Goal: Task Accomplishment & Management: Manage account settings

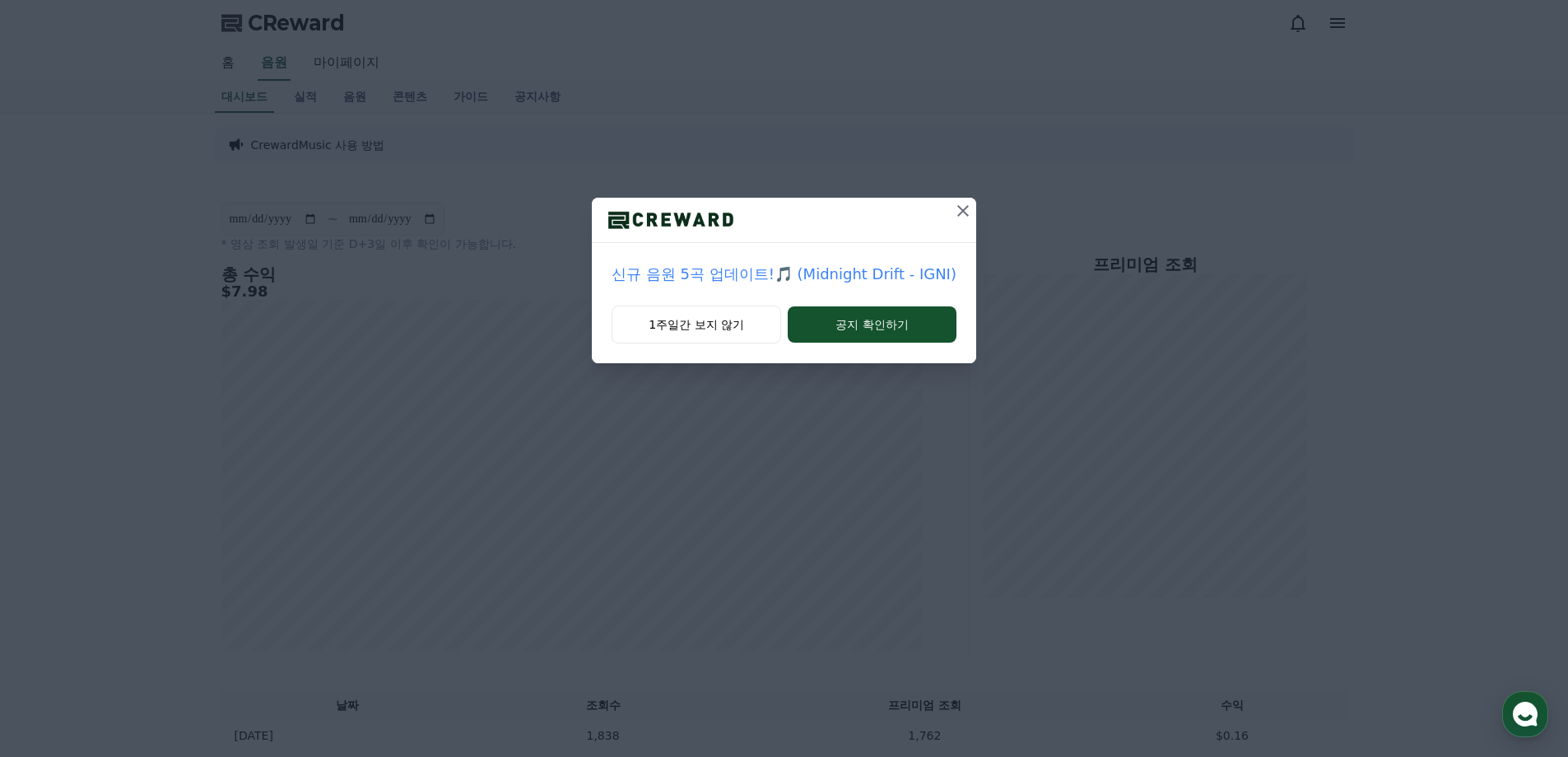
click at [962, 200] on button at bounding box center [963, 211] width 26 height 26
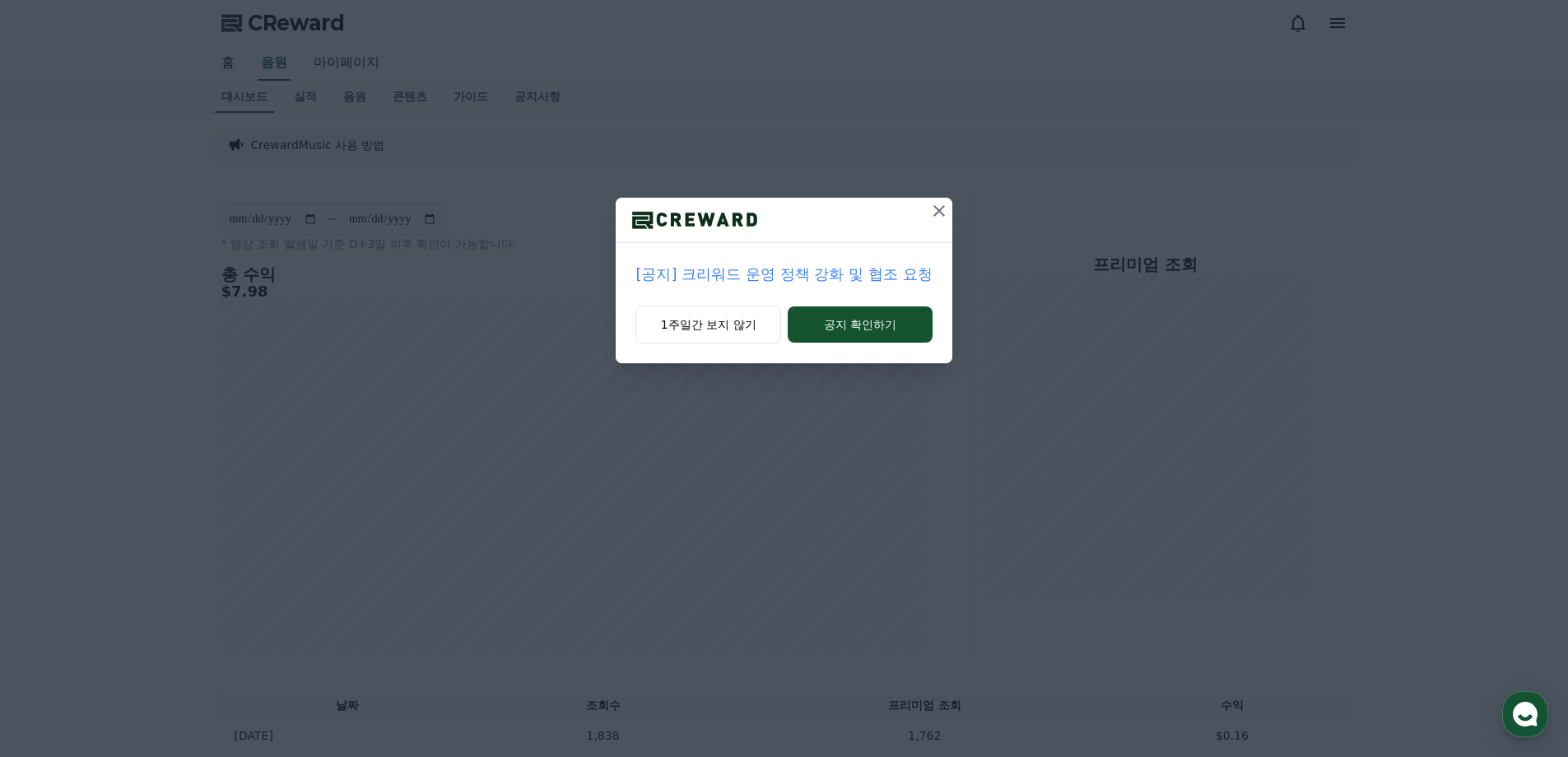
click at [933, 214] on icon at bounding box center [939, 210] width 19 height 20
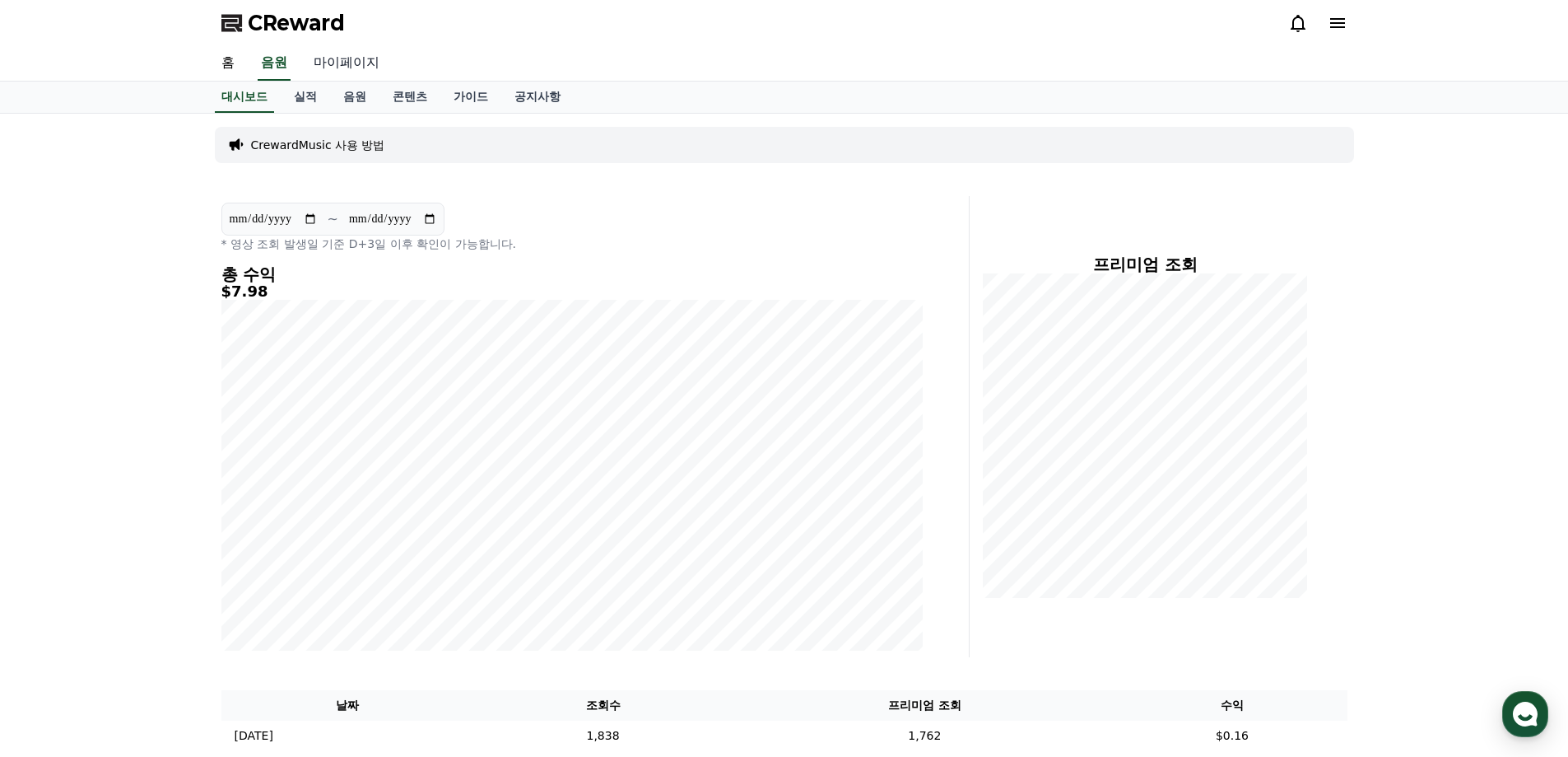
click at [322, 71] on link "마이페이지" at bounding box center [346, 63] width 92 height 34
select select "**********"
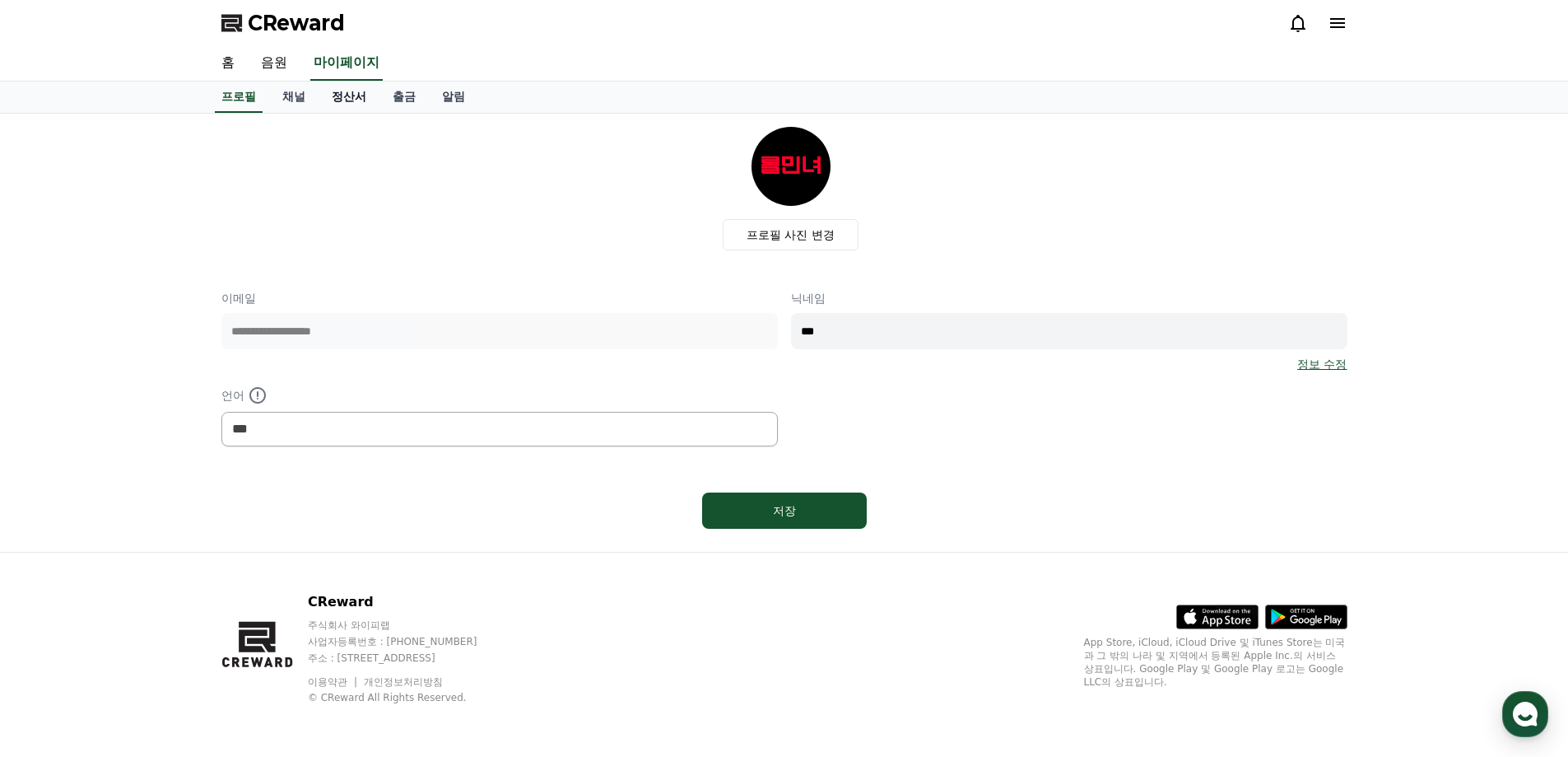
click at [328, 90] on link "정산서" at bounding box center [349, 98] width 61 height 32
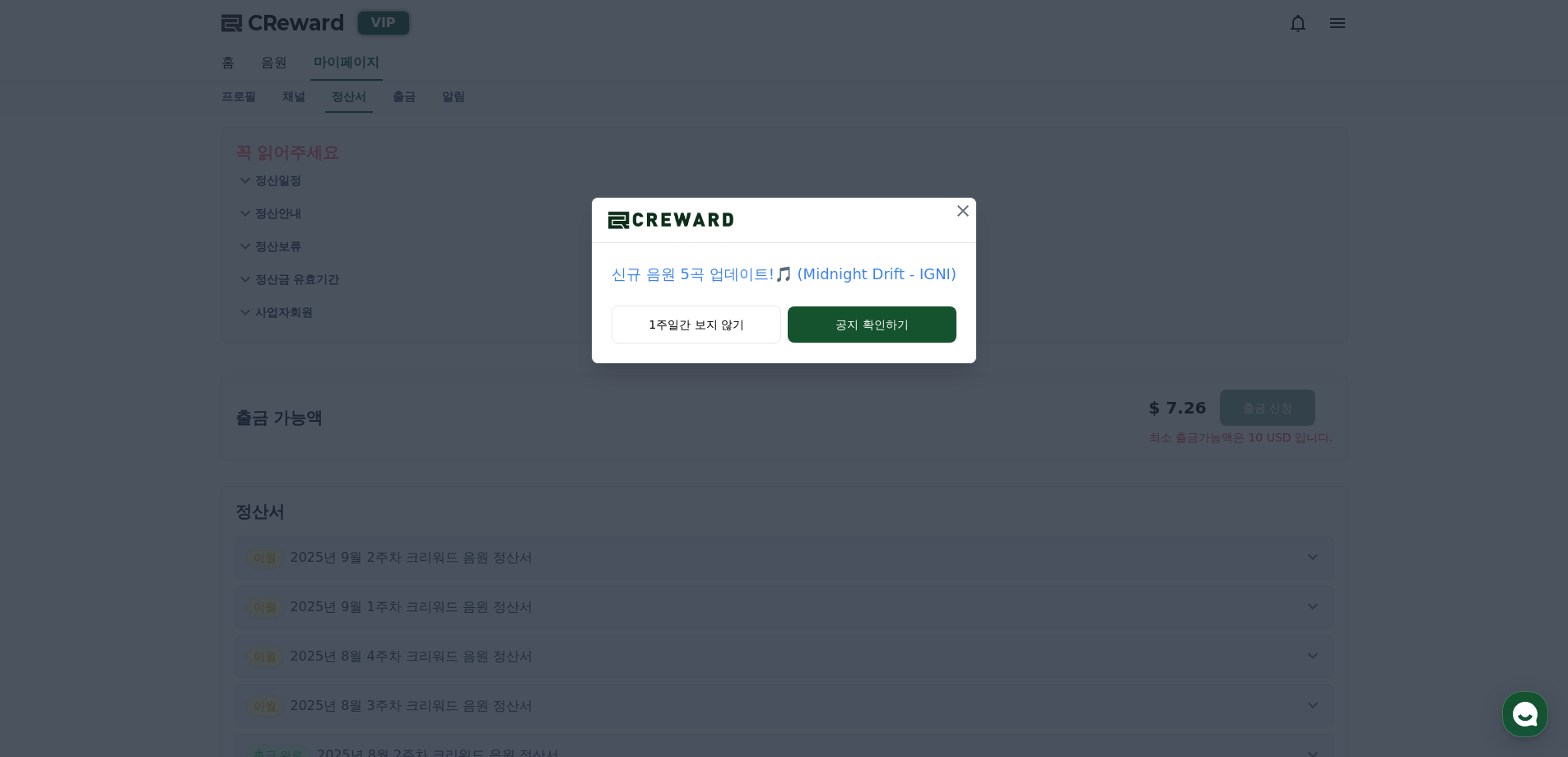
click at [958, 209] on icon at bounding box center [963, 211] width 11 height 11
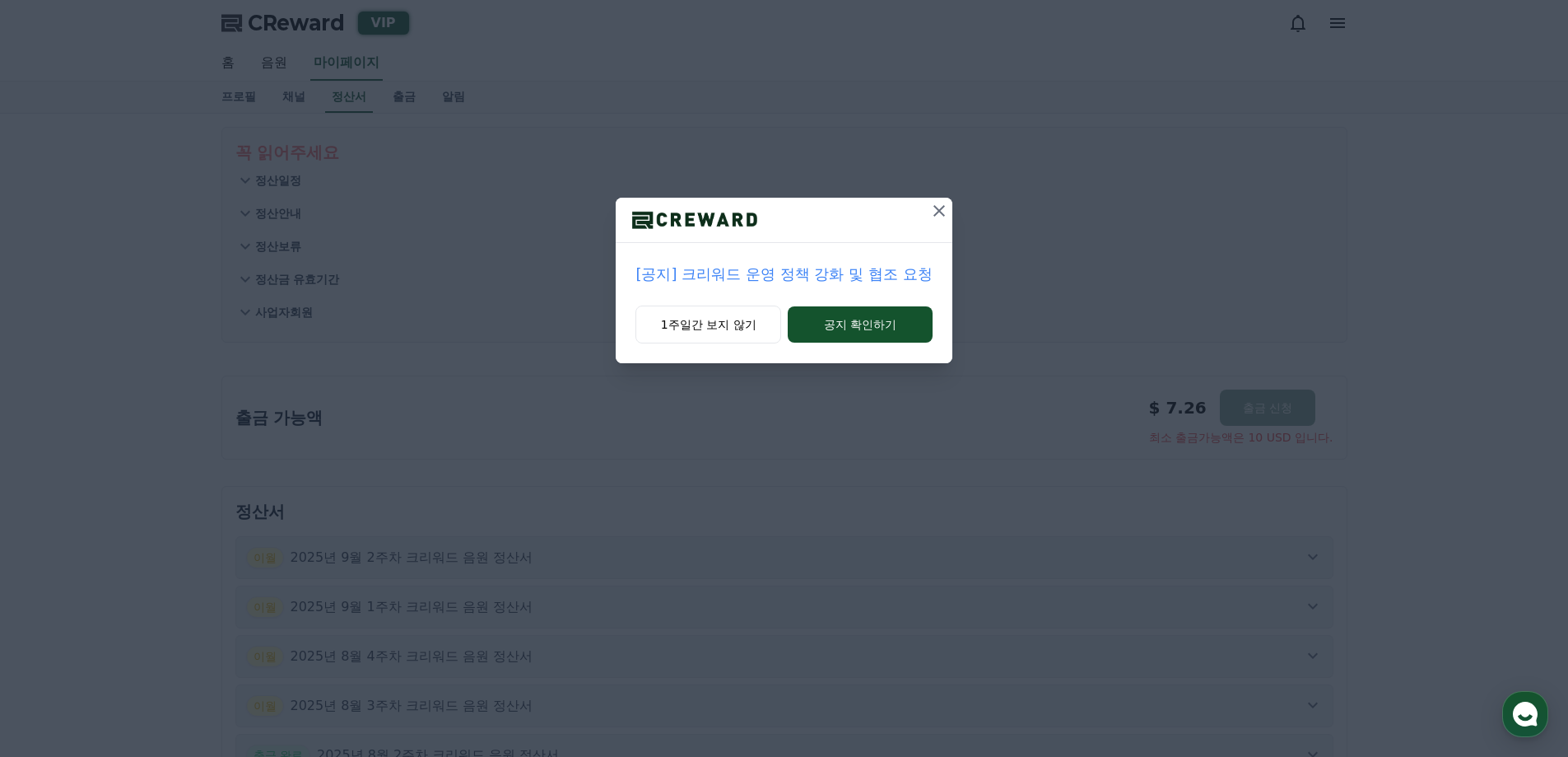
click at [933, 201] on icon at bounding box center [939, 210] width 19 height 20
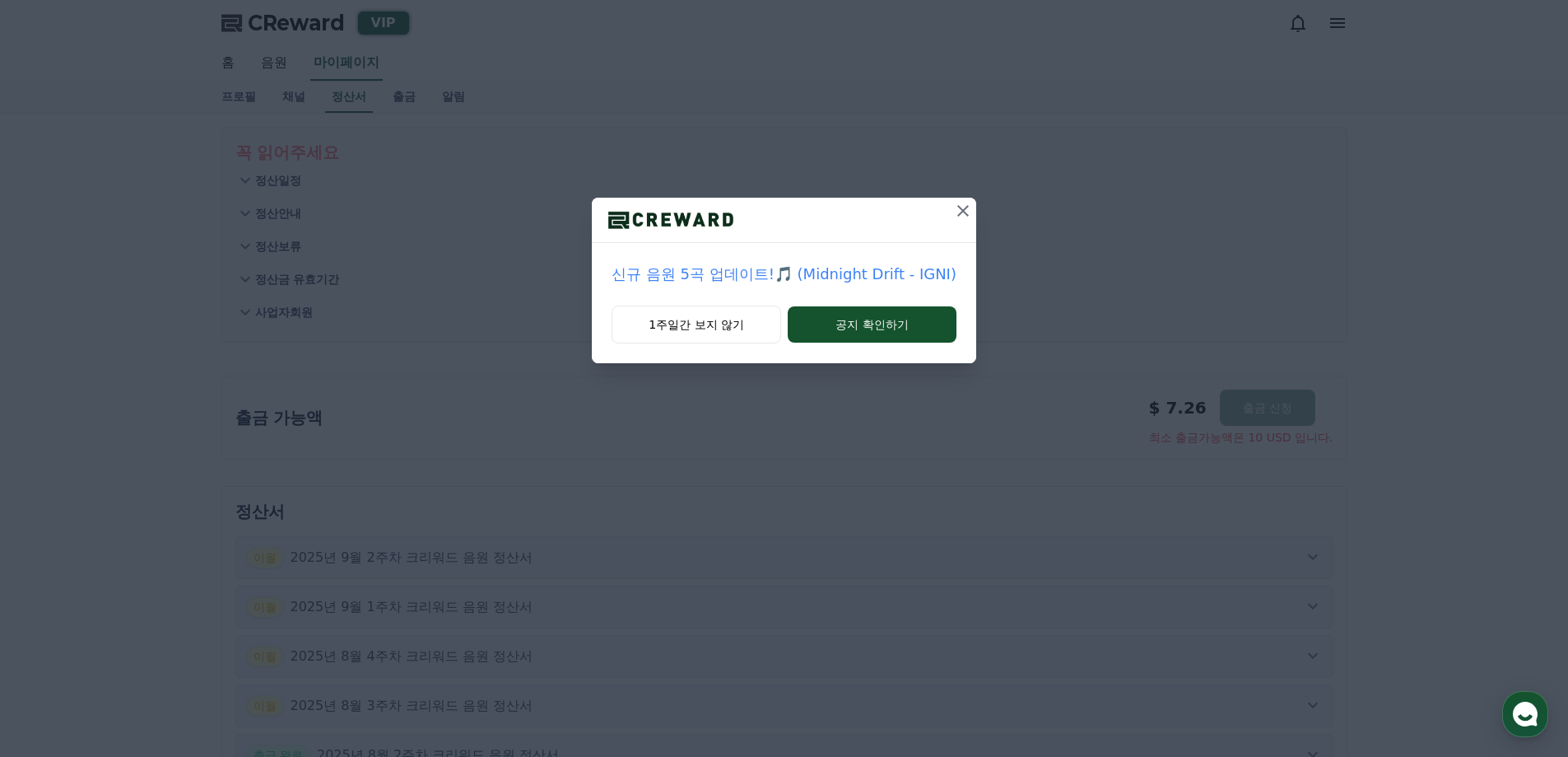
click at [953, 214] on icon at bounding box center [963, 210] width 19 height 20
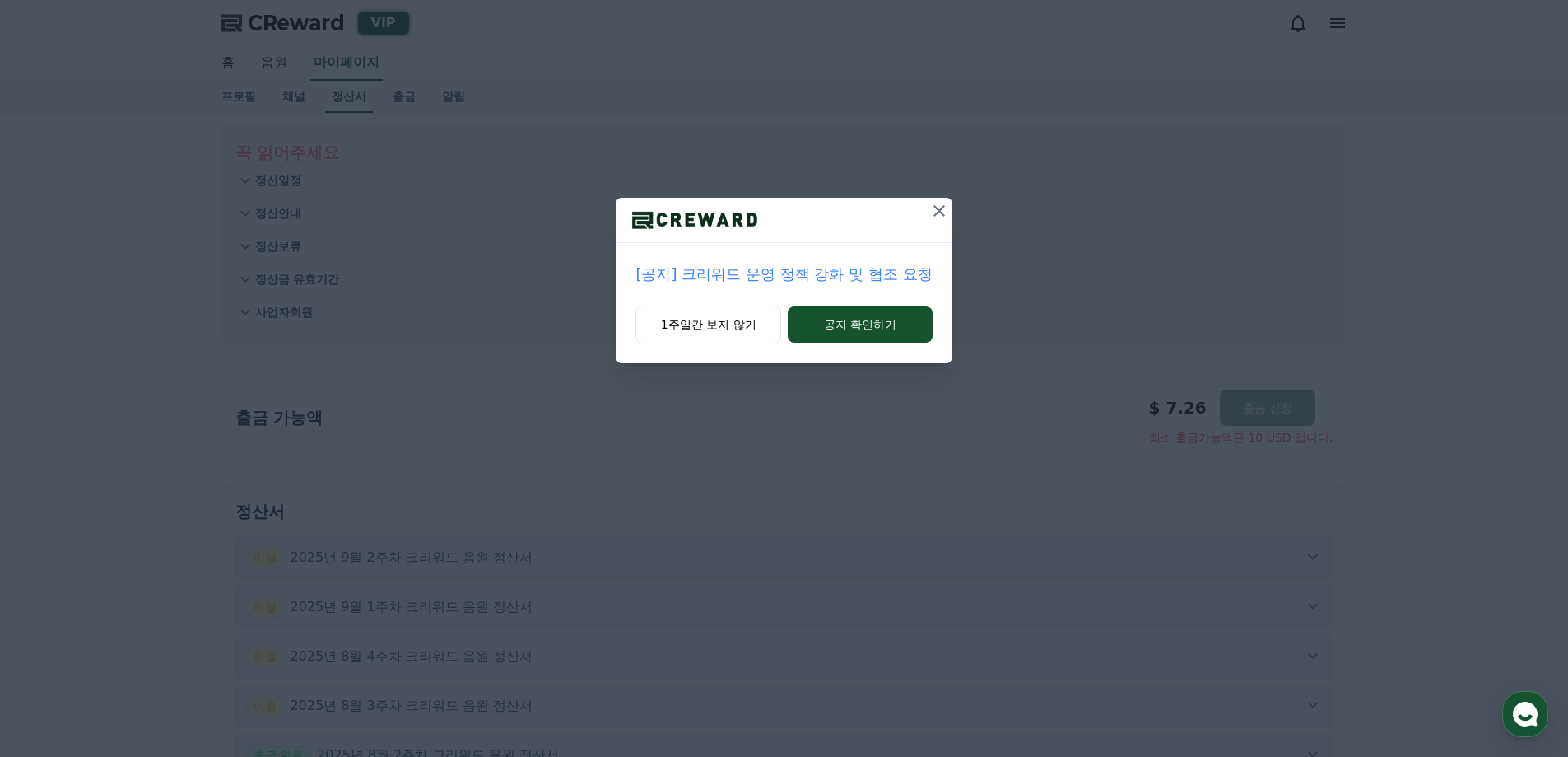
click at [933, 210] on icon at bounding box center [939, 210] width 19 height 20
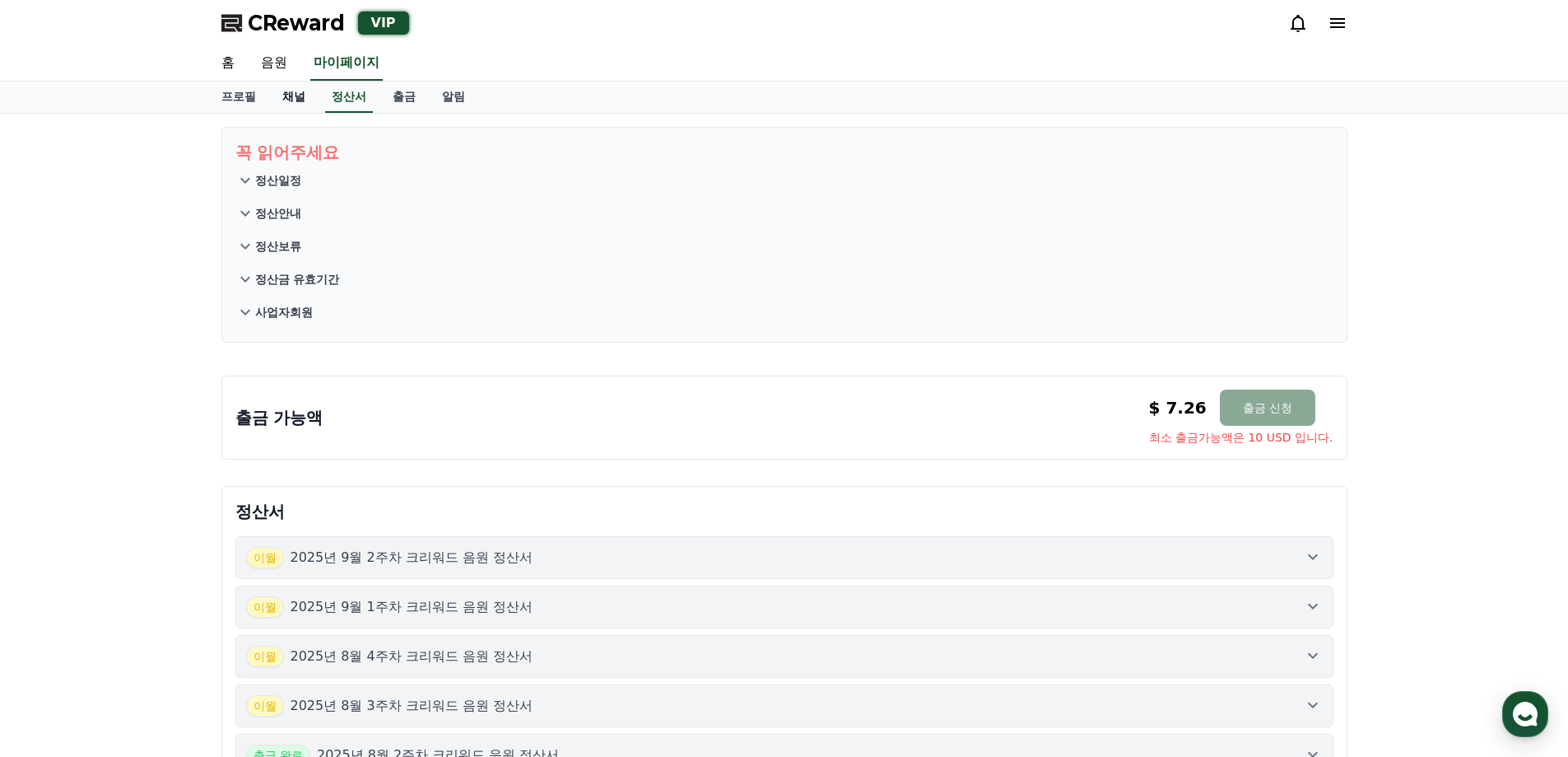
click at [302, 97] on link "채널" at bounding box center [293, 98] width 49 height 32
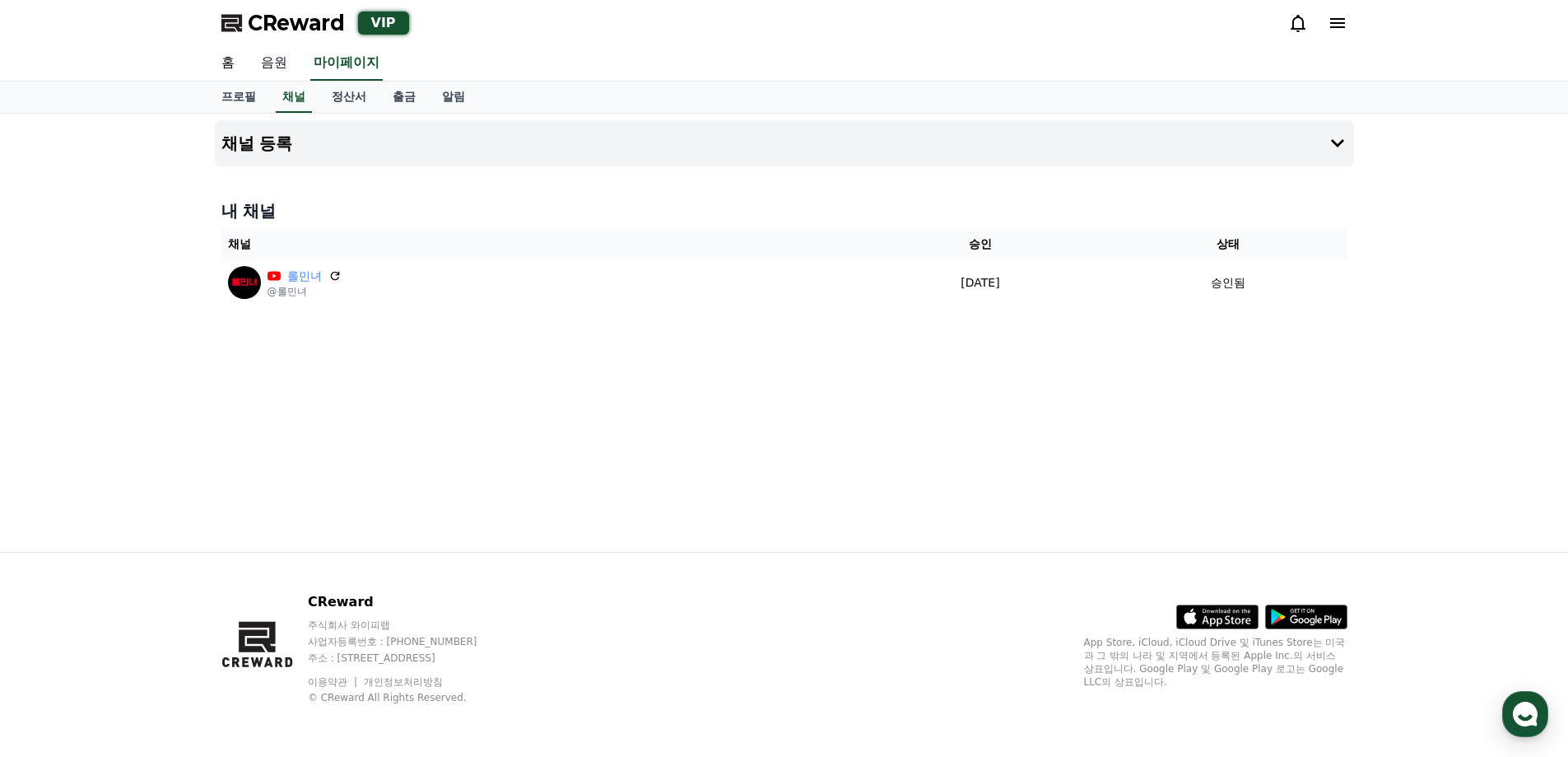
click at [281, 76] on link "음원" at bounding box center [274, 63] width 53 height 34
